Goal: Information Seeking & Learning: Learn about a topic

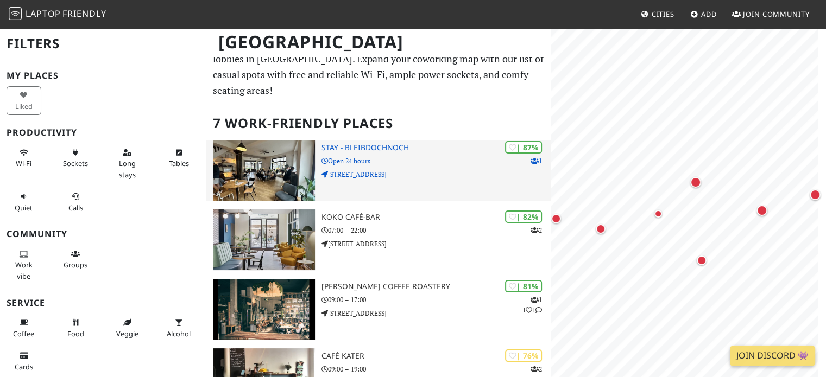
scroll to position [22, 0]
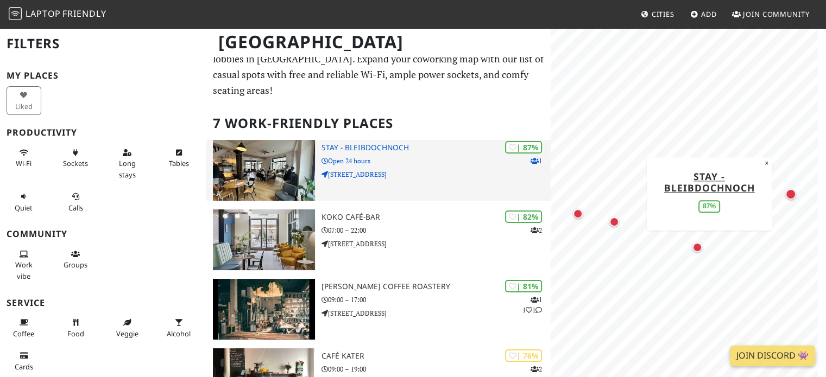
click at [370, 143] on h3 "STAY - bleibdochnoch" at bounding box center [436, 147] width 230 height 9
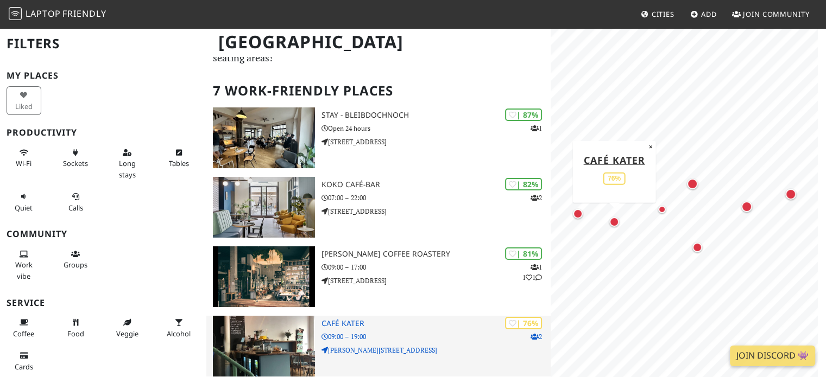
scroll to position [109, 0]
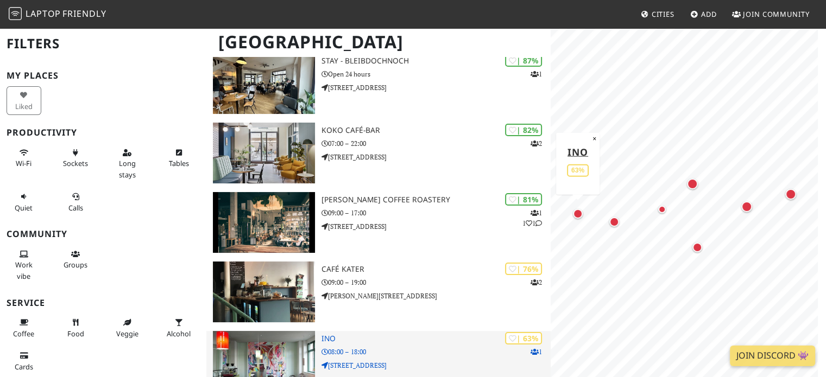
click at [281, 331] on img at bounding box center [264, 361] width 102 height 61
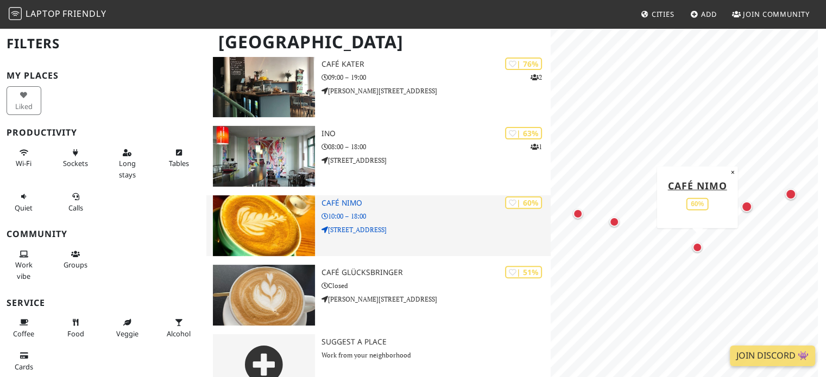
scroll to position [324, 0]
